Goal: Check status: Check status

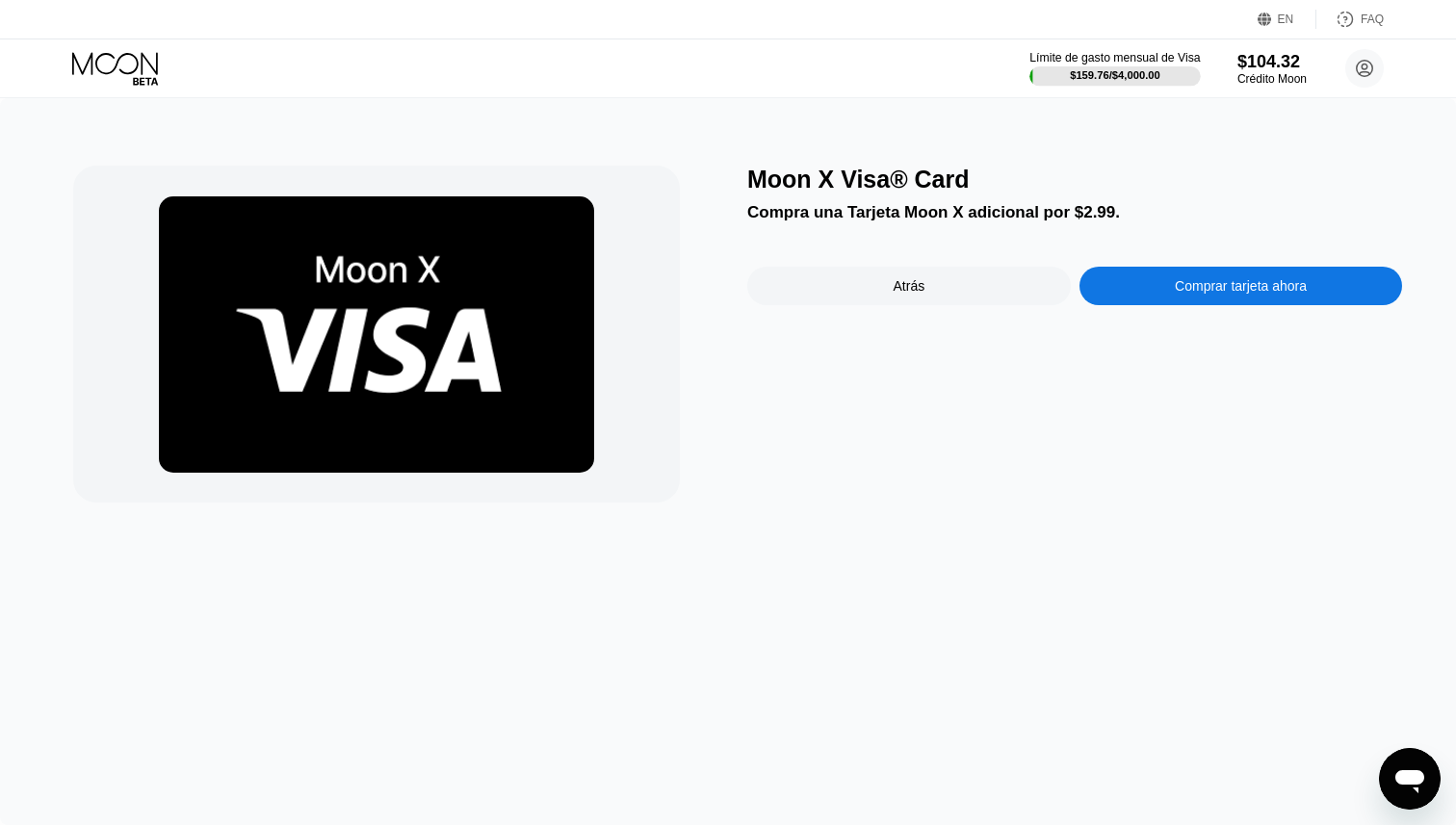
click at [1118, 75] on div "$159.76 / $4,000.00" at bounding box center [1115, 75] width 91 height 12
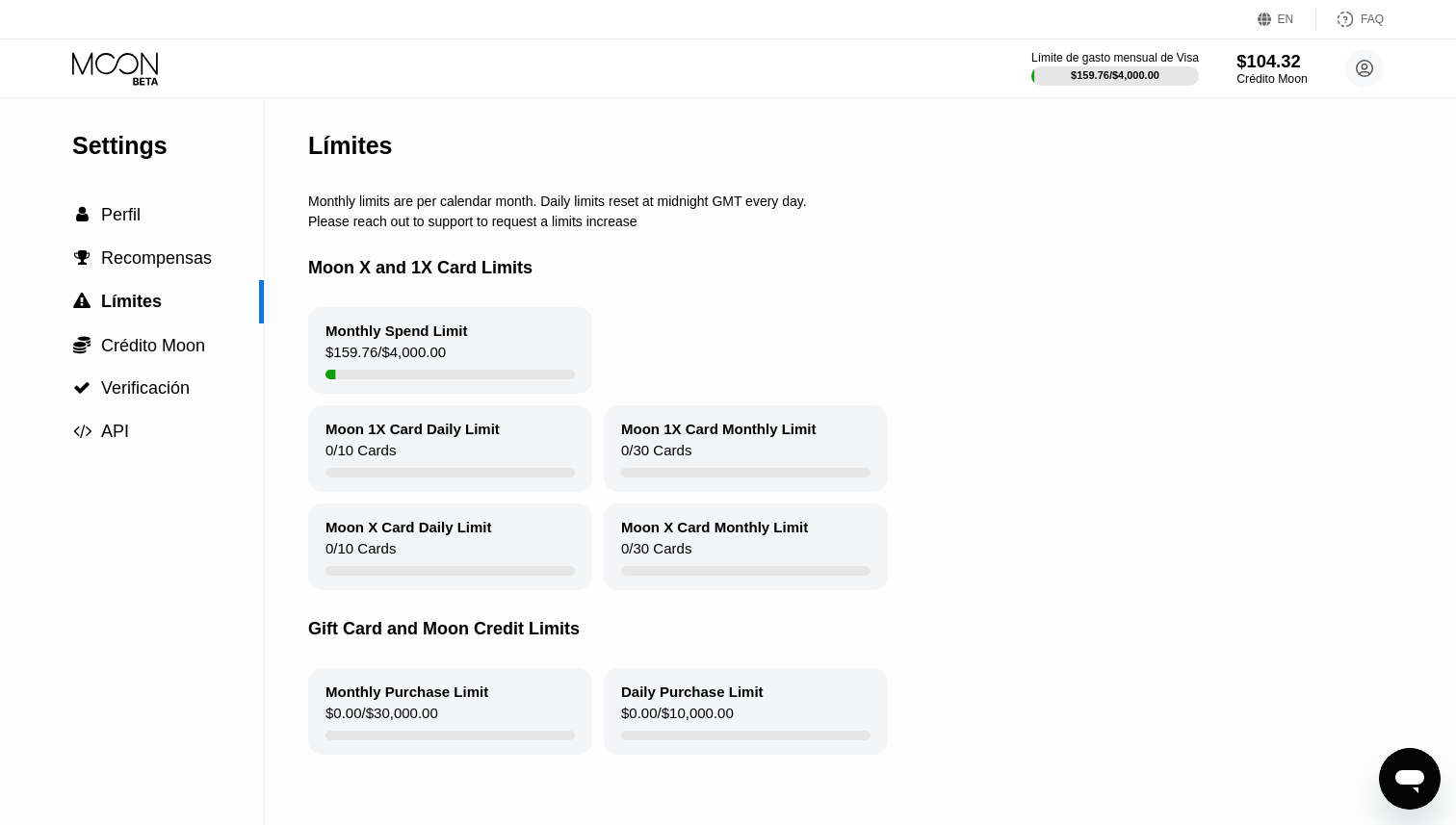
click at [1256, 72] on div "Crédito Moon" at bounding box center [1271, 79] width 70 height 14
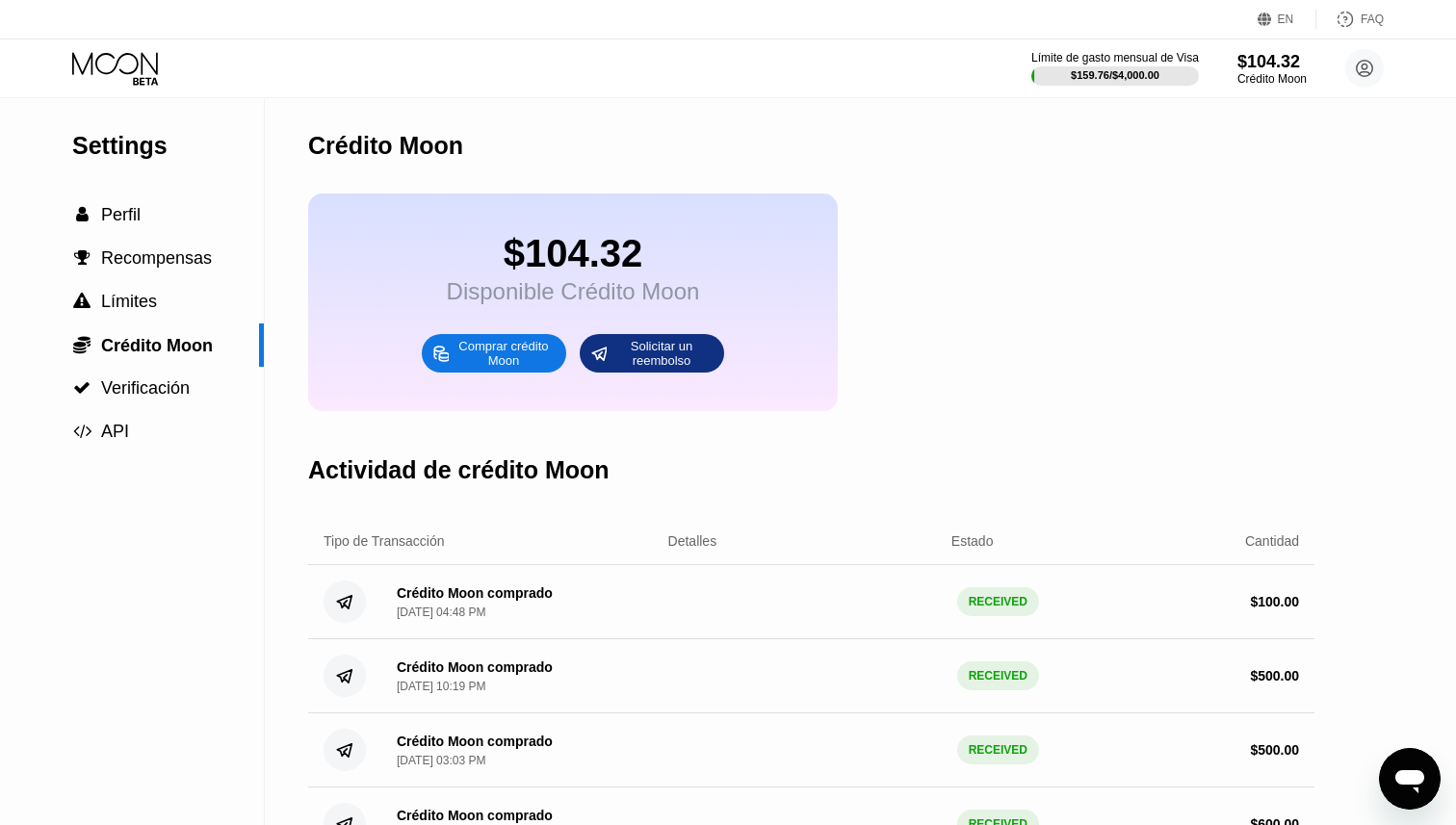
click at [128, 73] on icon at bounding box center [115, 63] width 86 height 22
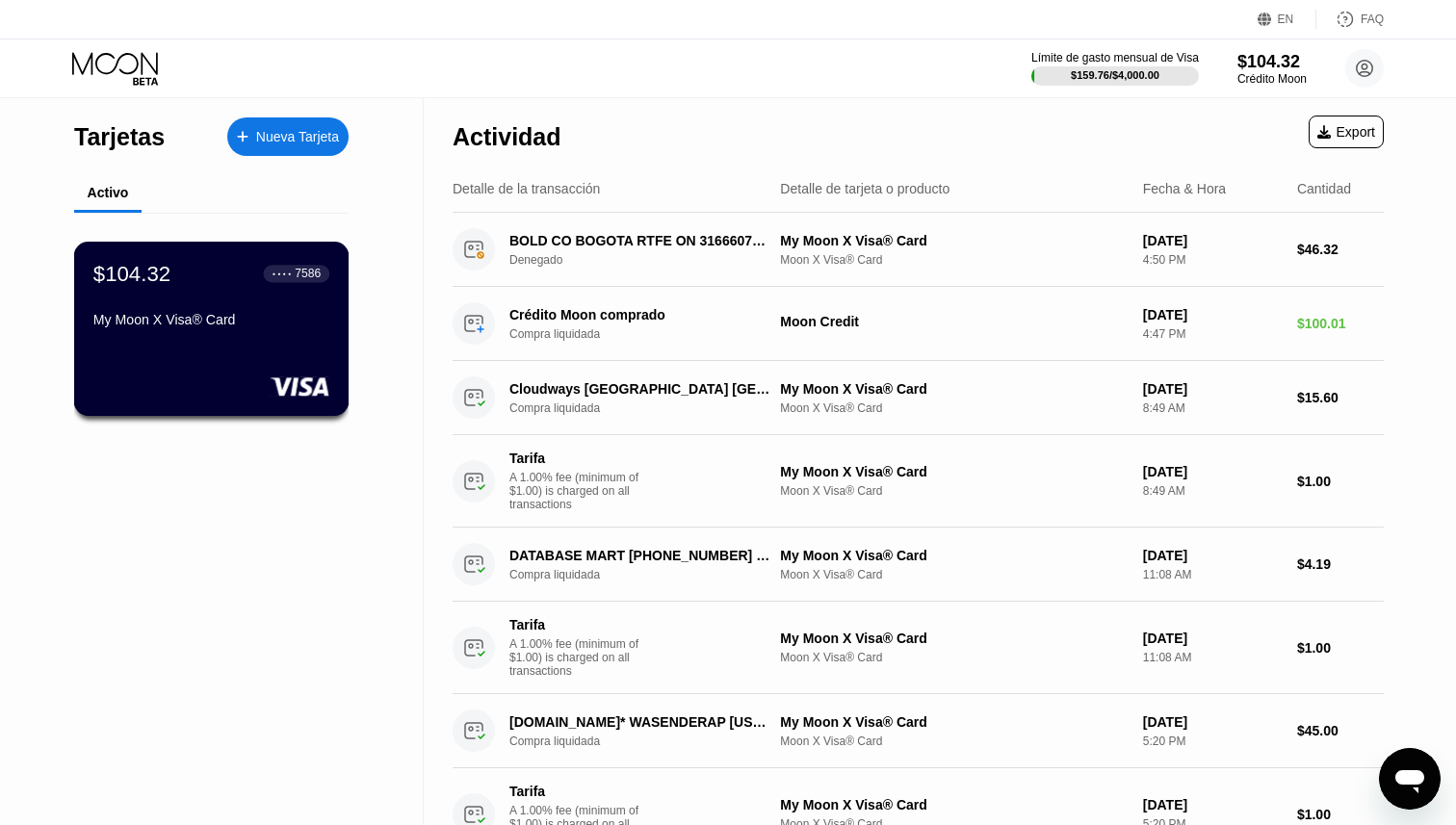
click at [250, 293] on div "$104.32 ● ● ● ● 7586 My Moon X Visa® Card" at bounding box center [211, 297] width 236 height 74
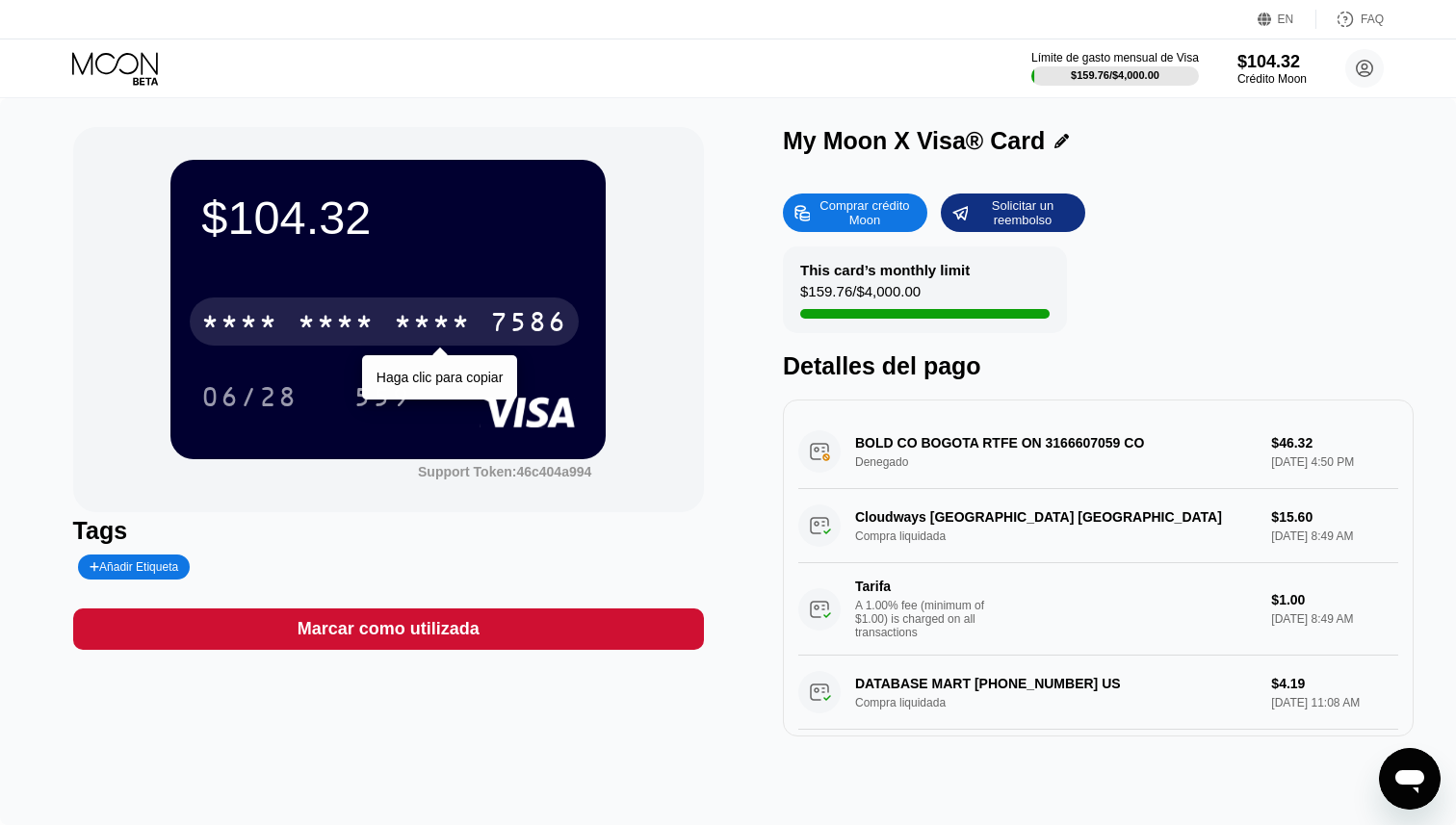
click at [323, 315] on div "* * * *" at bounding box center [336, 324] width 77 height 31
